Goal: Information Seeking & Learning: Check status

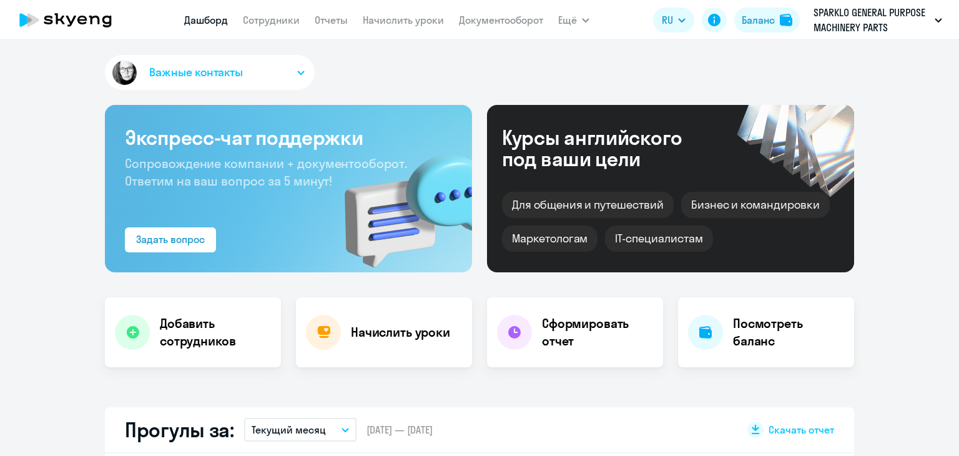
select select "30"
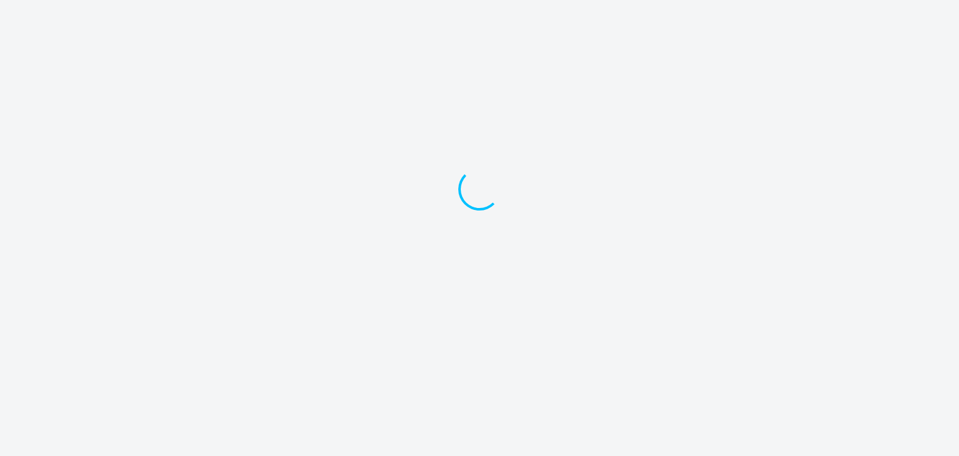
select select "30"
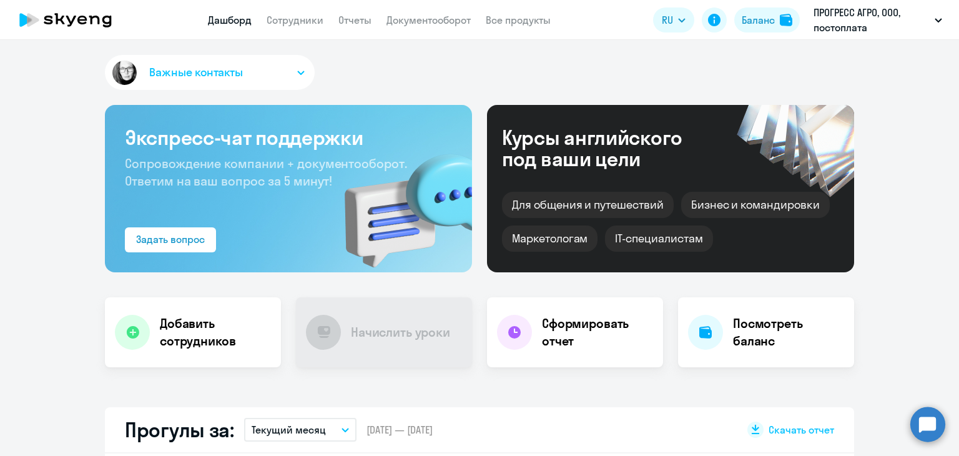
select select "30"
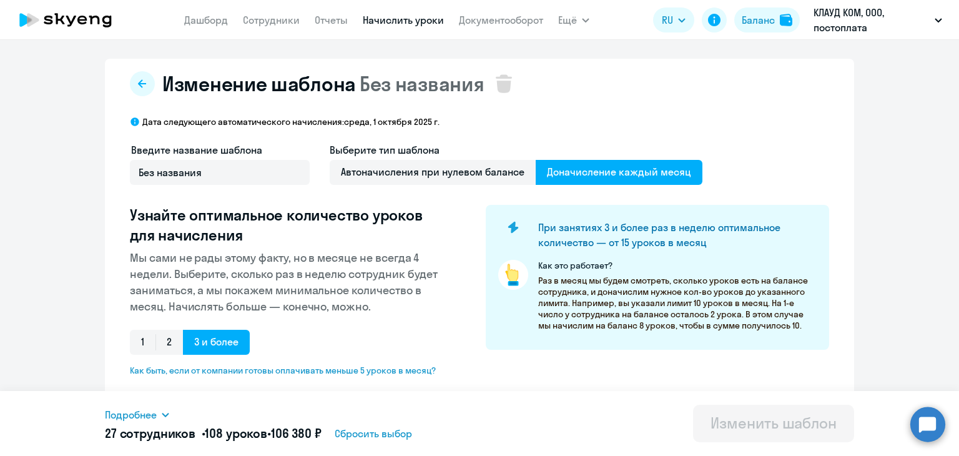
select select "10"
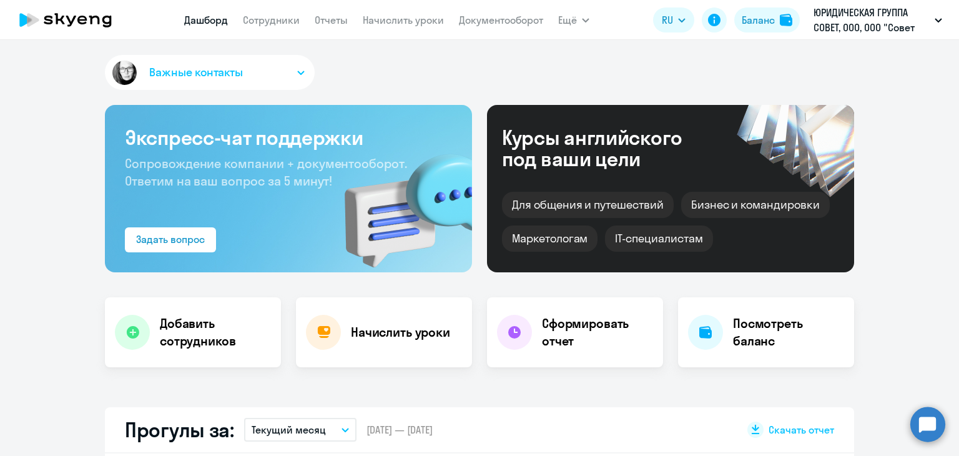
select select "30"
